Goal: Information Seeking & Learning: Learn about a topic

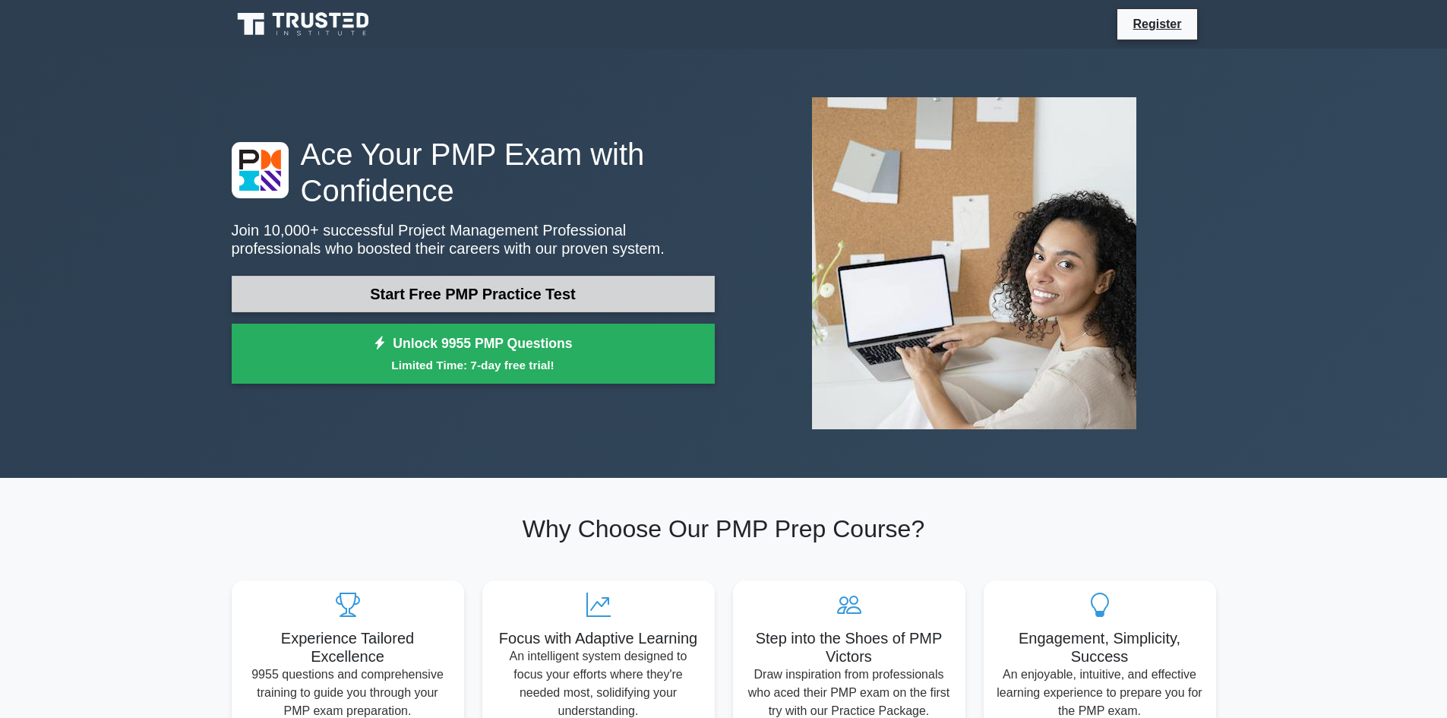
drag, startPoint x: 0, startPoint y: 0, endPoint x: 521, endPoint y: 289, distance: 595.6
click at [521, 289] on link "Start Free PMP Practice Test" at bounding box center [473, 294] width 483 height 36
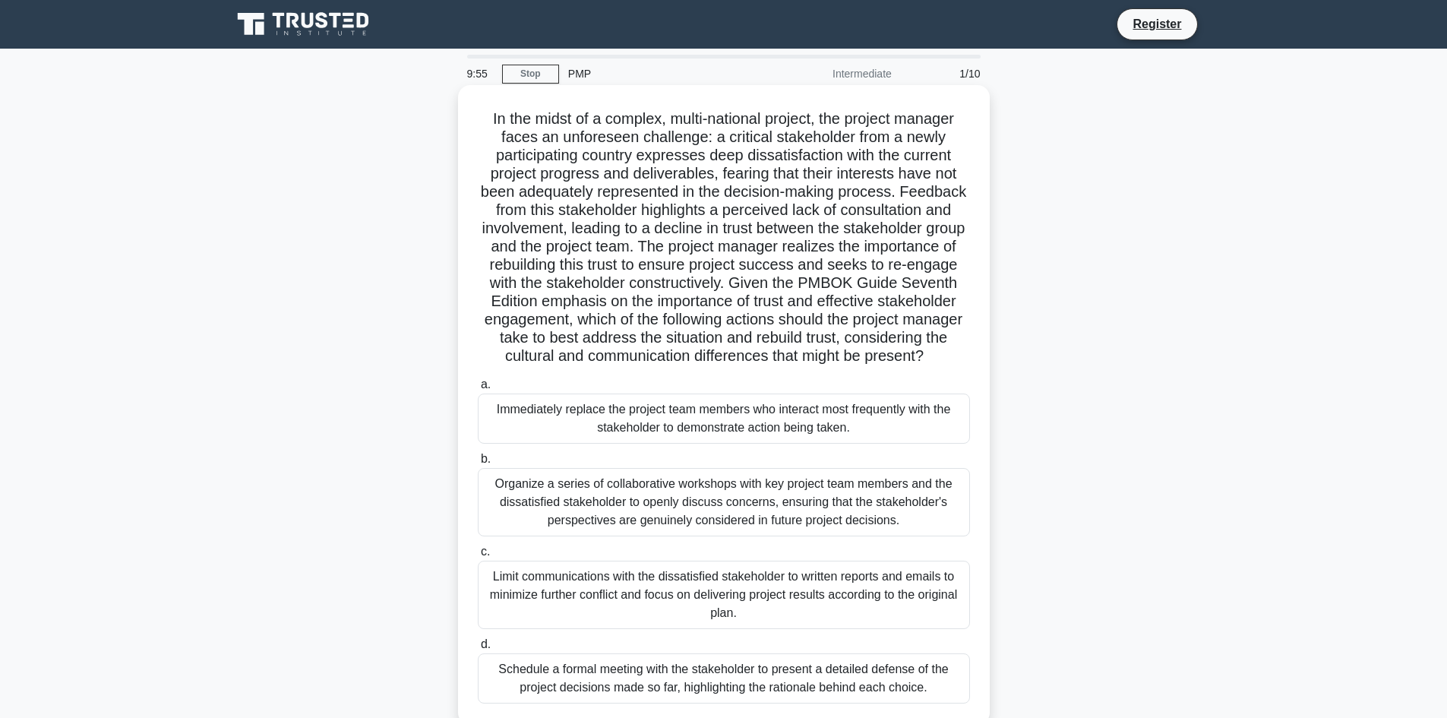
click at [667, 433] on div "Immediately replace the project team members who interact most frequently with …" at bounding box center [724, 418] width 492 height 50
click at [478, 390] on input "a. Immediately replace the project team members who interact most frequently wi…" at bounding box center [478, 385] width 0 height 10
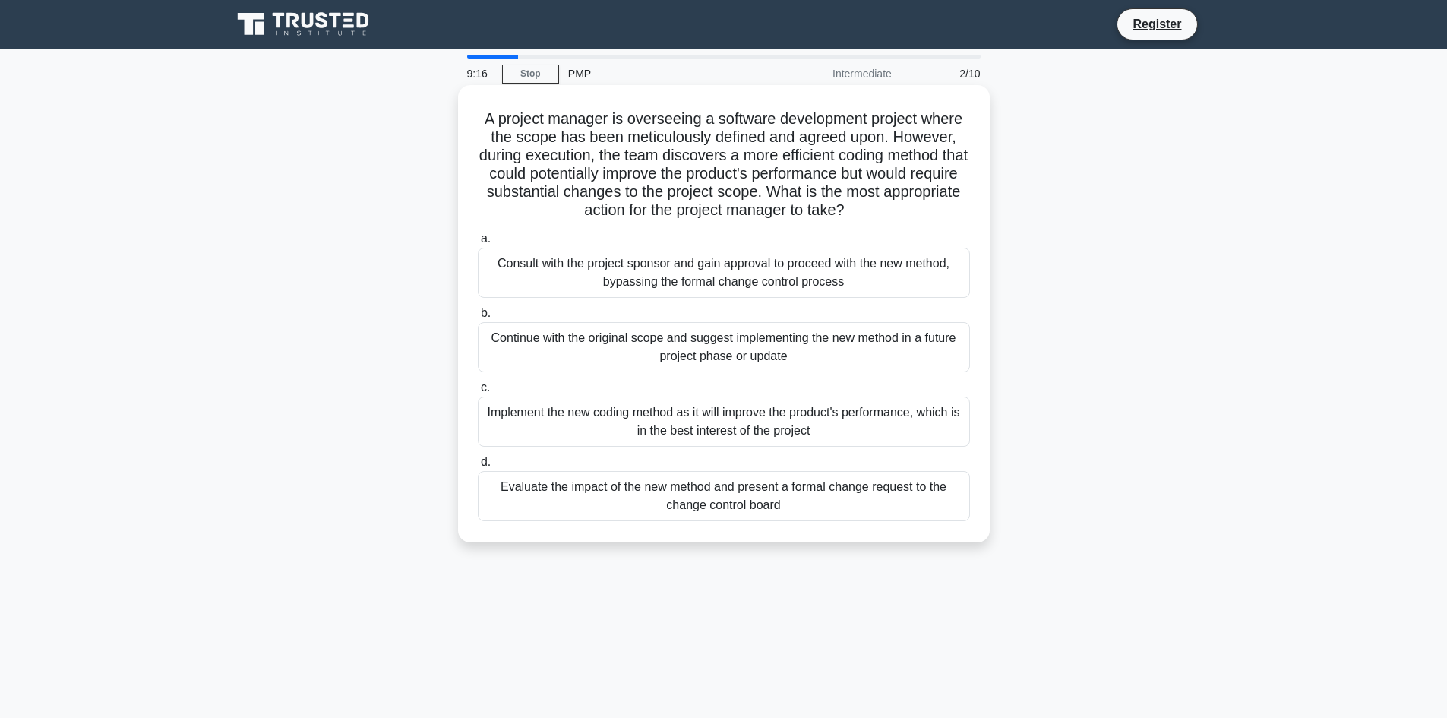
click at [709, 495] on div "Evaluate the impact of the new method and present a formal change request to th…" at bounding box center [724, 496] width 492 height 50
click at [478, 467] on input "d. Evaluate the impact of the new method and present a formal change request to…" at bounding box center [478, 462] width 0 height 10
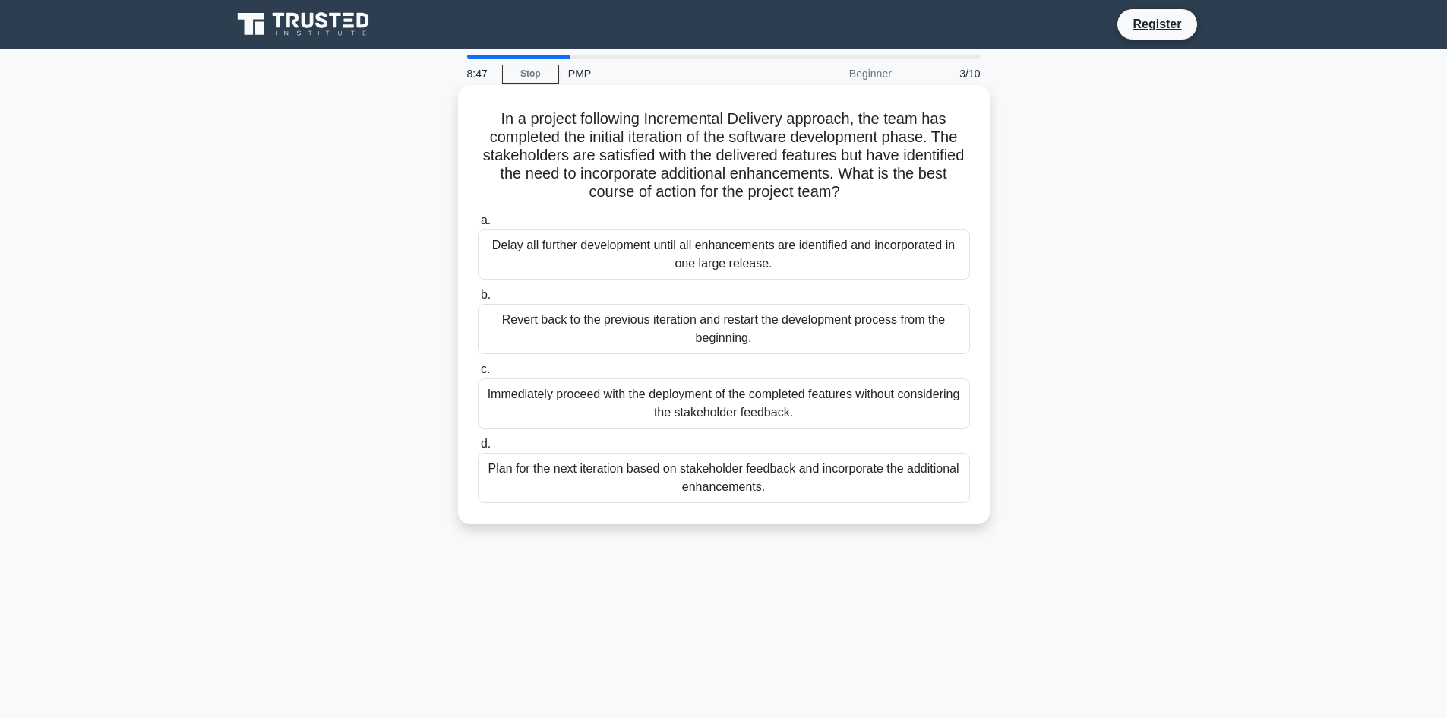
click at [718, 479] on div "Plan for the next iteration based on stakeholder feedback and incorporate the a…" at bounding box center [724, 478] width 492 height 50
click at [478, 449] on input "d. Plan for the next iteration based on stakeholder feedback and incorporate th…" at bounding box center [478, 444] width 0 height 10
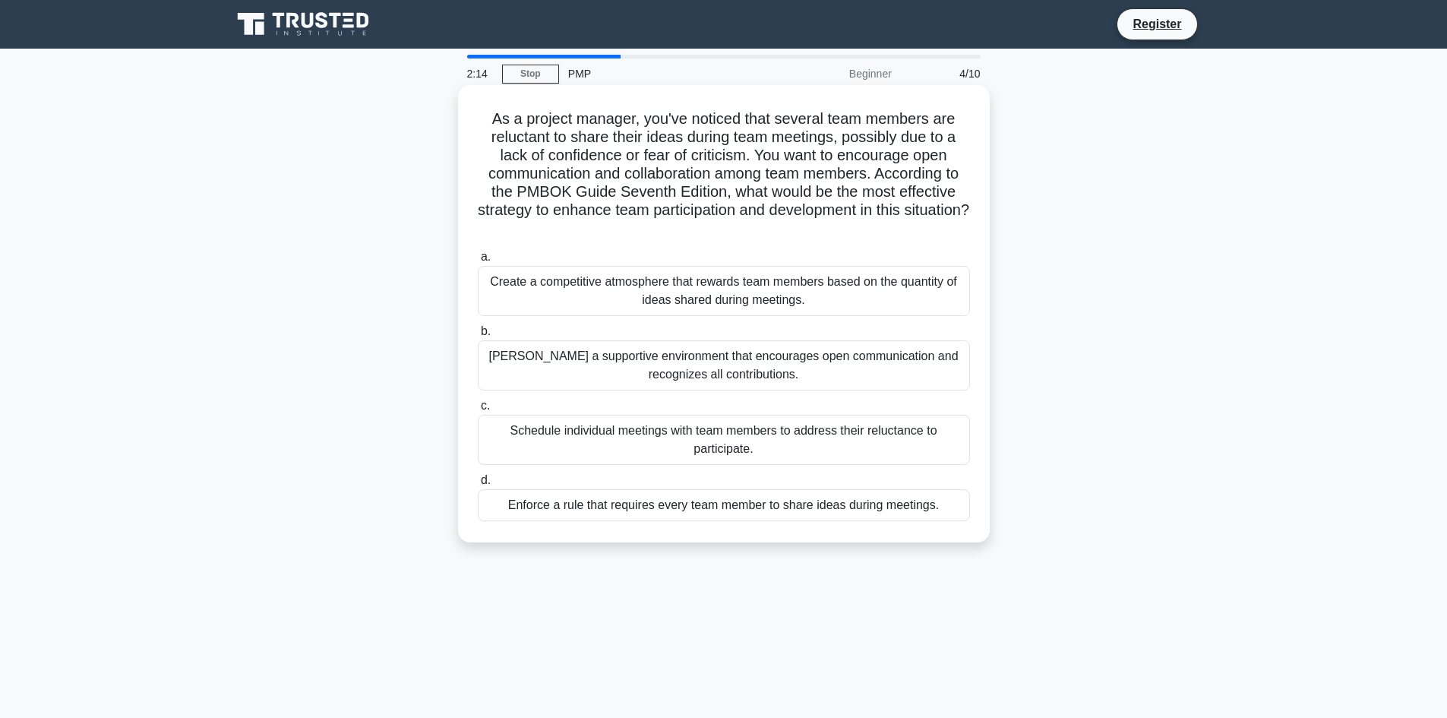
click at [748, 441] on div "Schedule individual meetings with team members to address their reluctance to p…" at bounding box center [724, 440] width 492 height 50
click at [478, 411] on input "c. Schedule individual meetings with team members to address their reluctance t…" at bounding box center [478, 406] width 0 height 10
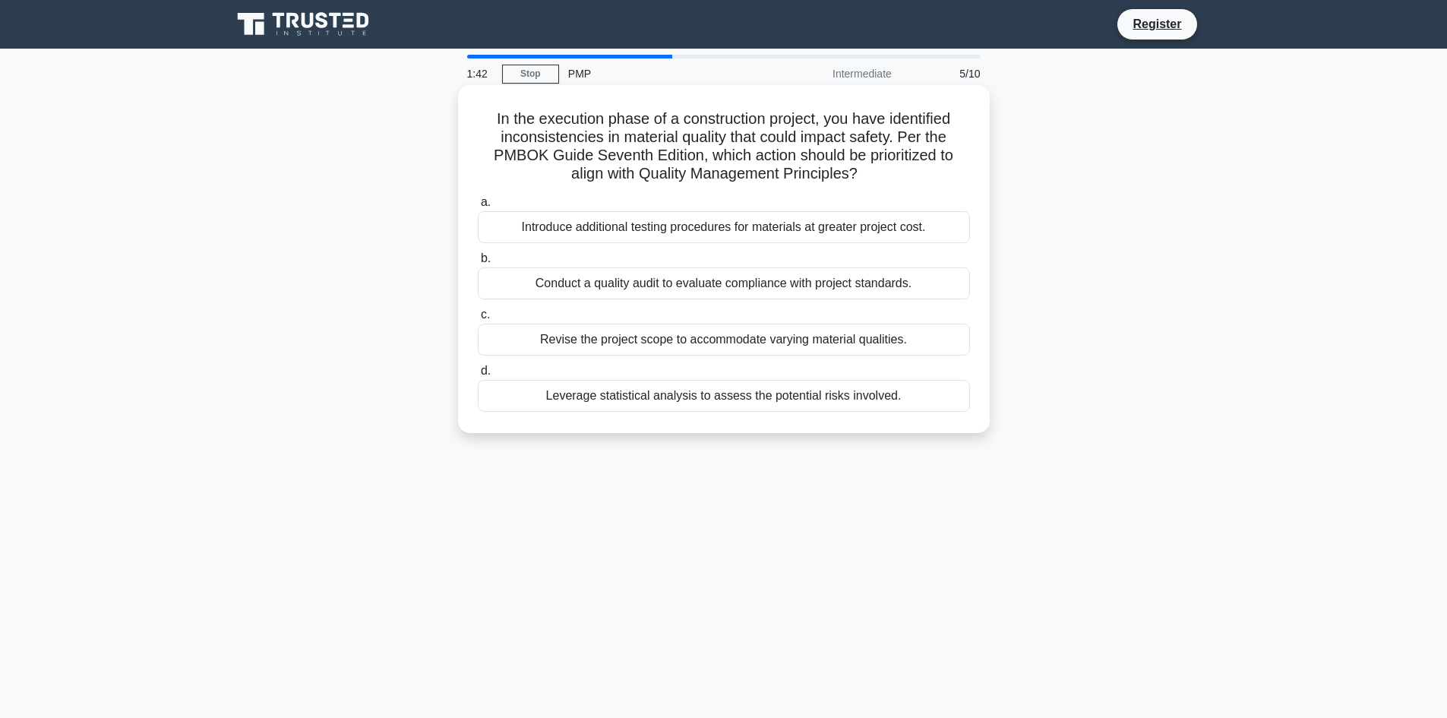
click at [649, 288] on div "Conduct a quality audit to evaluate compliance with project standards." at bounding box center [724, 283] width 492 height 32
click at [478, 264] on input "b. Conduct a quality audit to evaluate compliance with project standards." at bounding box center [478, 259] width 0 height 10
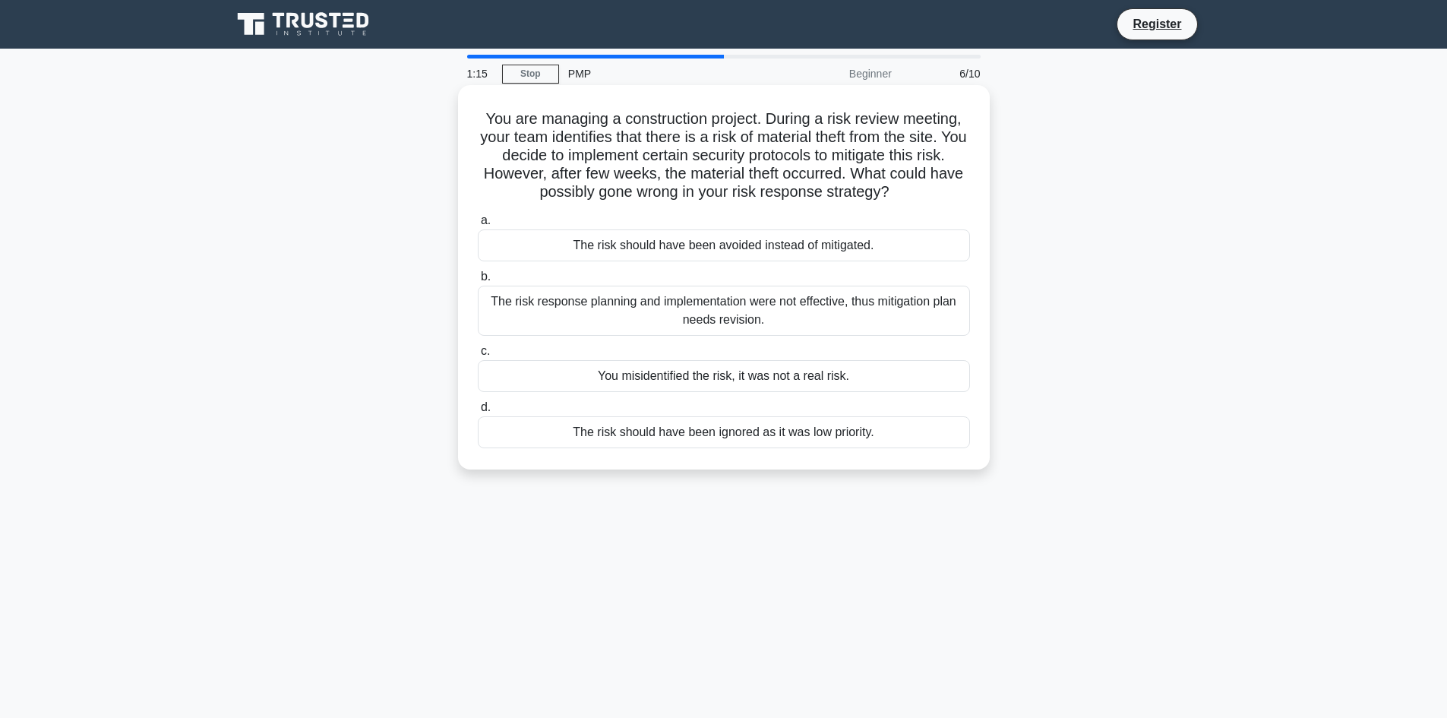
click at [693, 309] on div "The risk response planning and implementation were not effective, thus mitigati…" at bounding box center [724, 311] width 492 height 50
click at [478, 282] on input "b. The risk response planning and implementation were not effective, thus mitig…" at bounding box center [478, 277] width 0 height 10
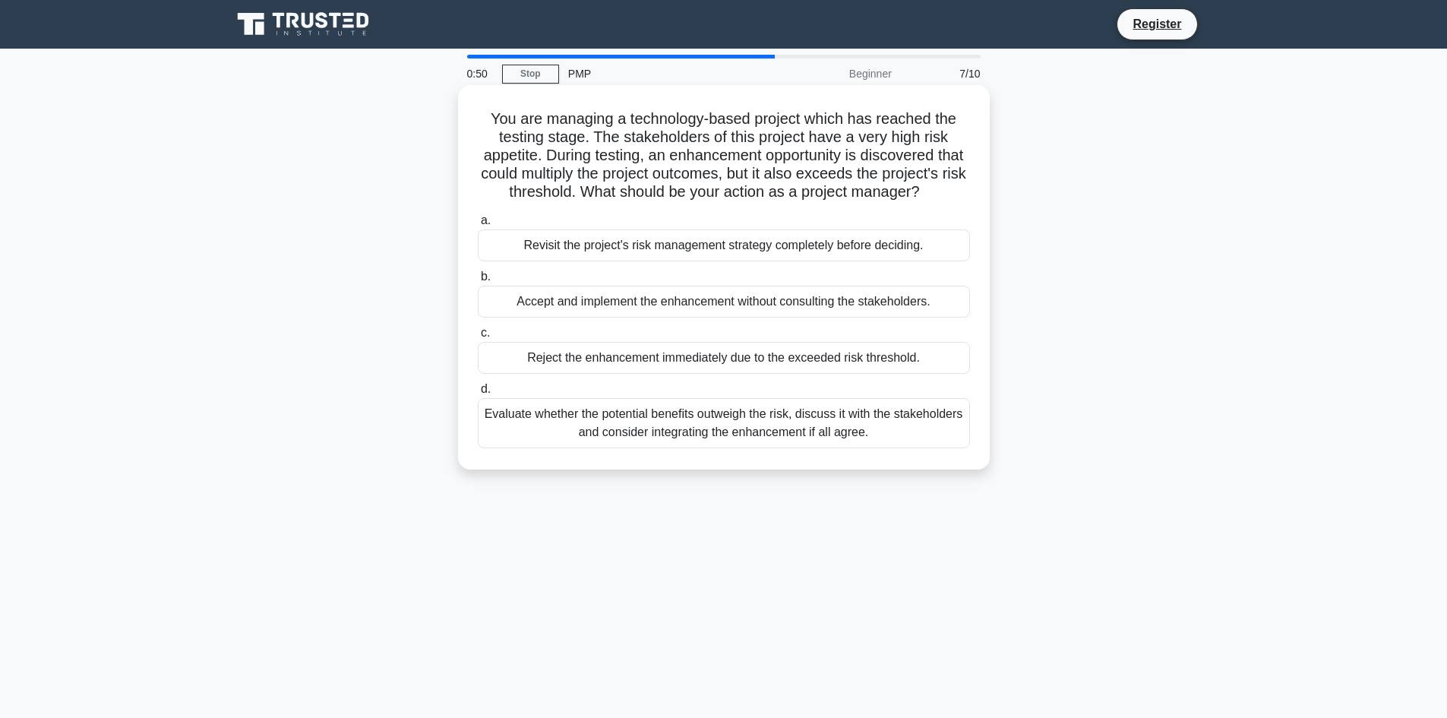
click at [722, 448] on div "Evaluate whether the potential benefits outweigh the risk, discuss it with the …" at bounding box center [724, 423] width 492 height 50
click at [478, 394] on input "d. Evaluate whether the potential benefits outweigh the risk, discuss it with t…" at bounding box center [478, 389] width 0 height 10
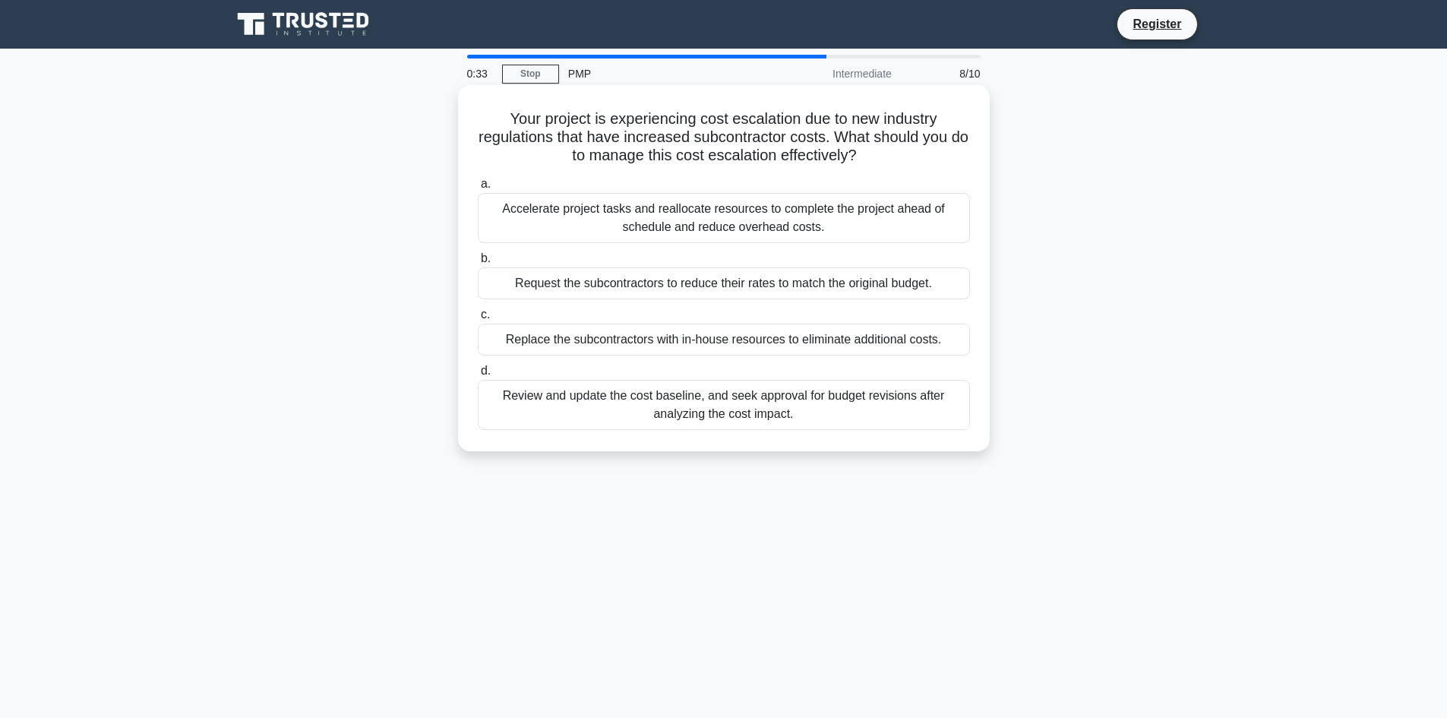
click at [718, 415] on div "Review and update the cost baseline, and seek approval for budget revisions aft…" at bounding box center [724, 405] width 492 height 50
click at [478, 376] on input "d. Review and update the cost baseline, and seek approval for budget revisions …" at bounding box center [478, 371] width 0 height 10
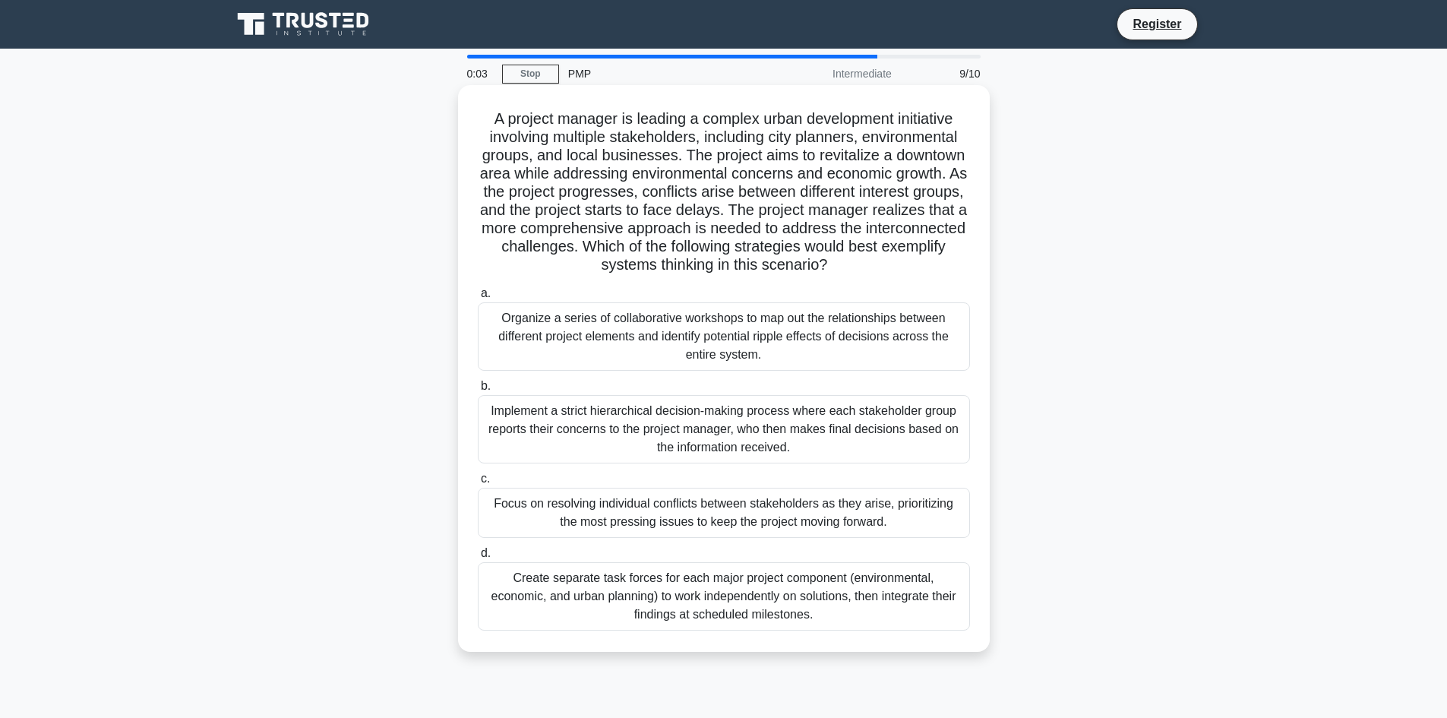
click at [710, 596] on div "Create separate task forces for each major project component (environmental, ec…" at bounding box center [724, 596] width 492 height 68
click at [478, 558] on input "d. Create separate task forces for each major project component (environmental,…" at bounding box center [478, 553] width 0 height 10
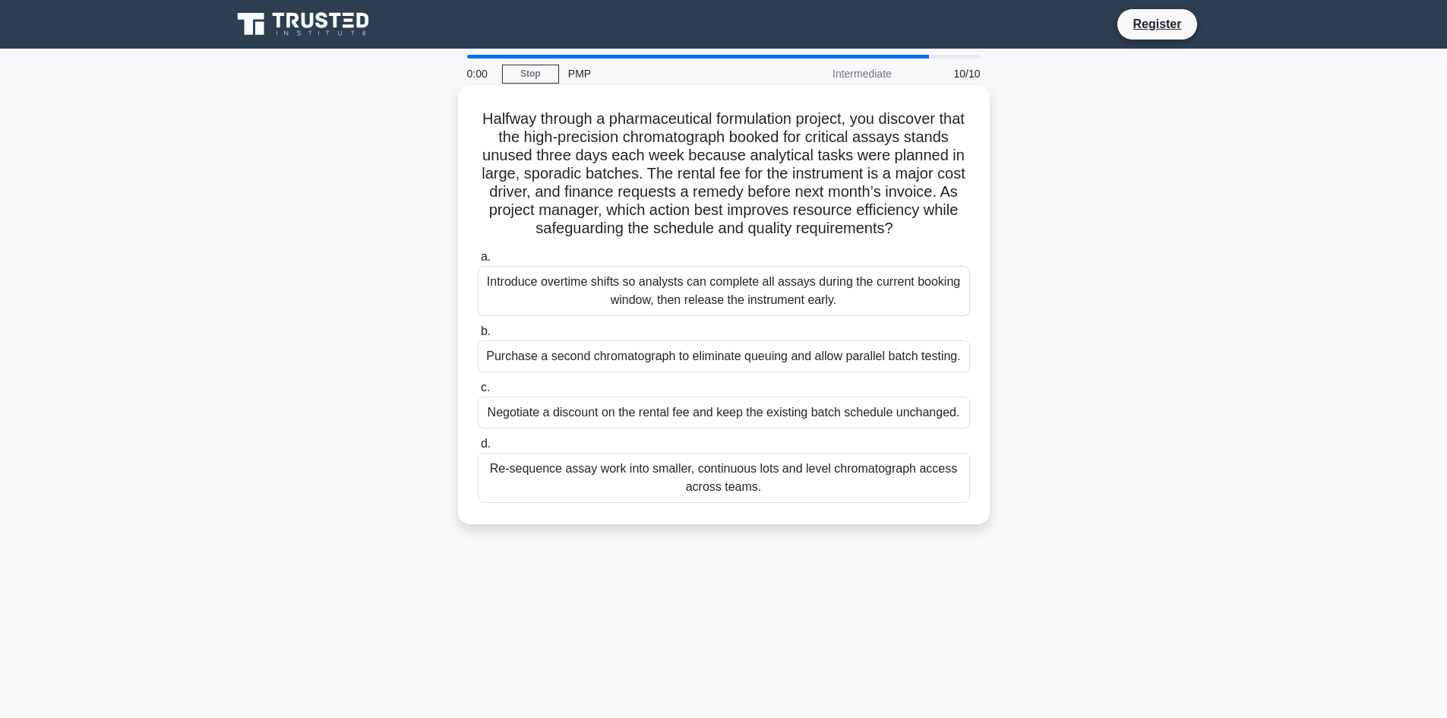
click at [705, 418] on div "Negotiate a discount on the rental fee and keep the existing batch schedule unc…" at bounding box center [724, 412] width 492 height 32
click at [478, 393] on input "c. Negotiate a discount on the rental fee and keep the existing batch schedule …" at bounding box center [478, 388] width 0 height 10
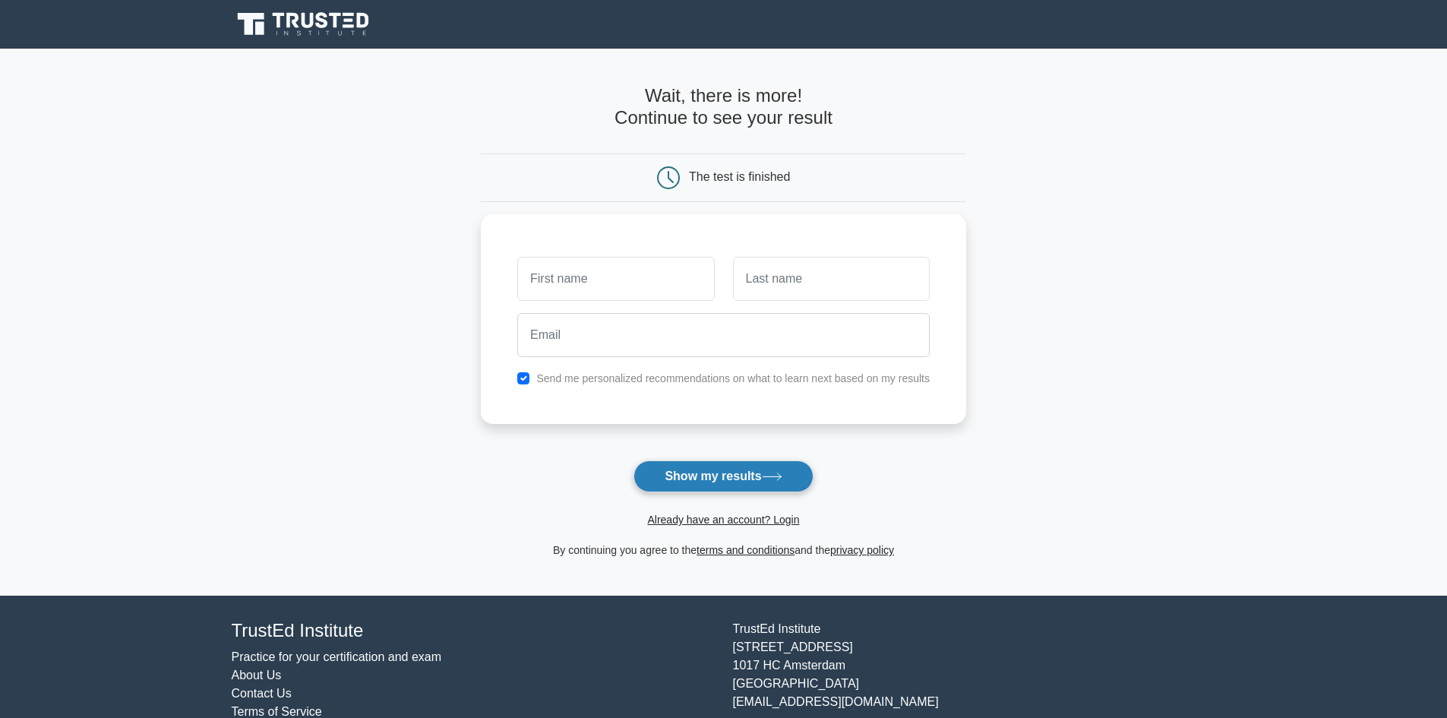
click at [690, 480] on button "Show my results" at bounding box center [722, 476] width 179 height 32
